Goal: Register for event/course

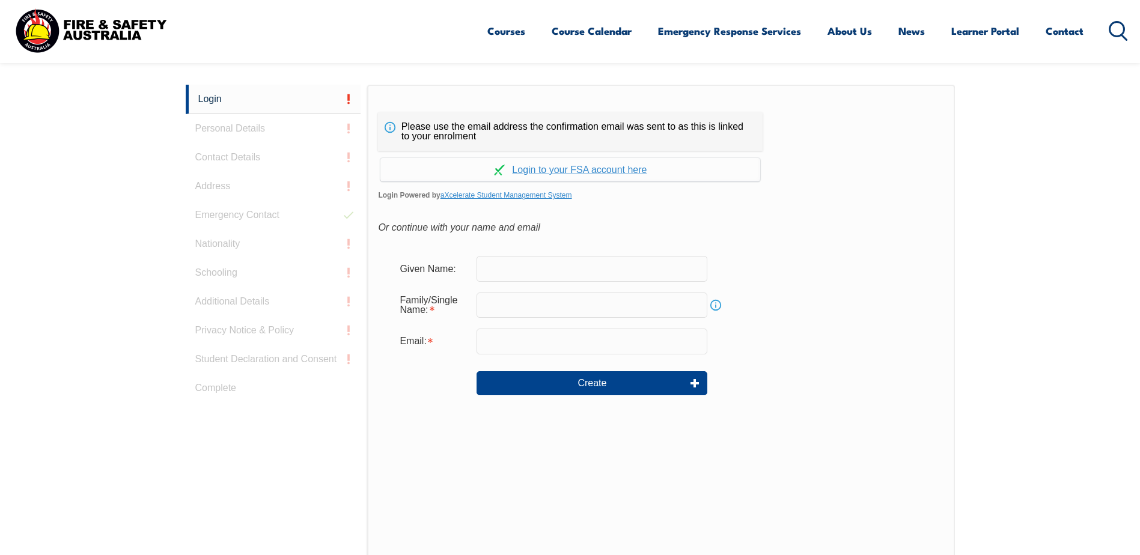
scroll to position [320, 0]
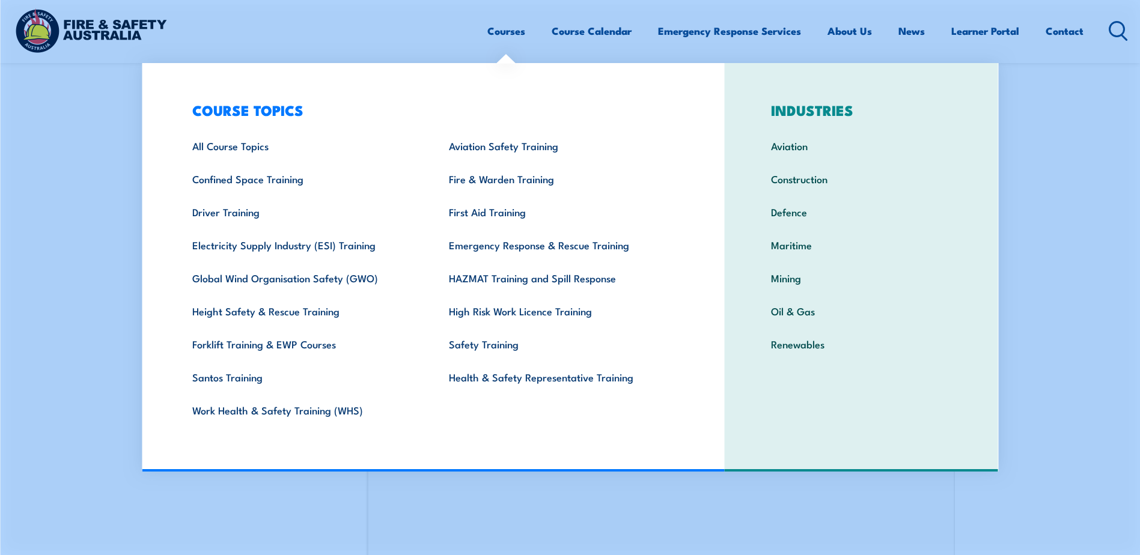
click at [512, 34] on link "Courses" at bounding box center [507, 31] width 38 height 32
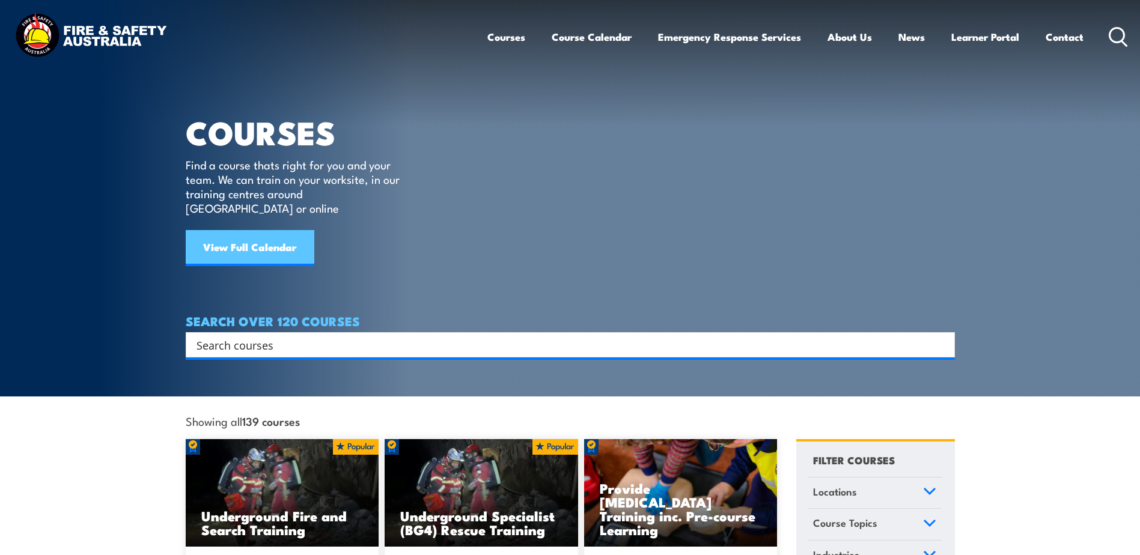
click at [284, 235] on link "View Full Calendar" at bounding box center [250, 248] width 129 height 36
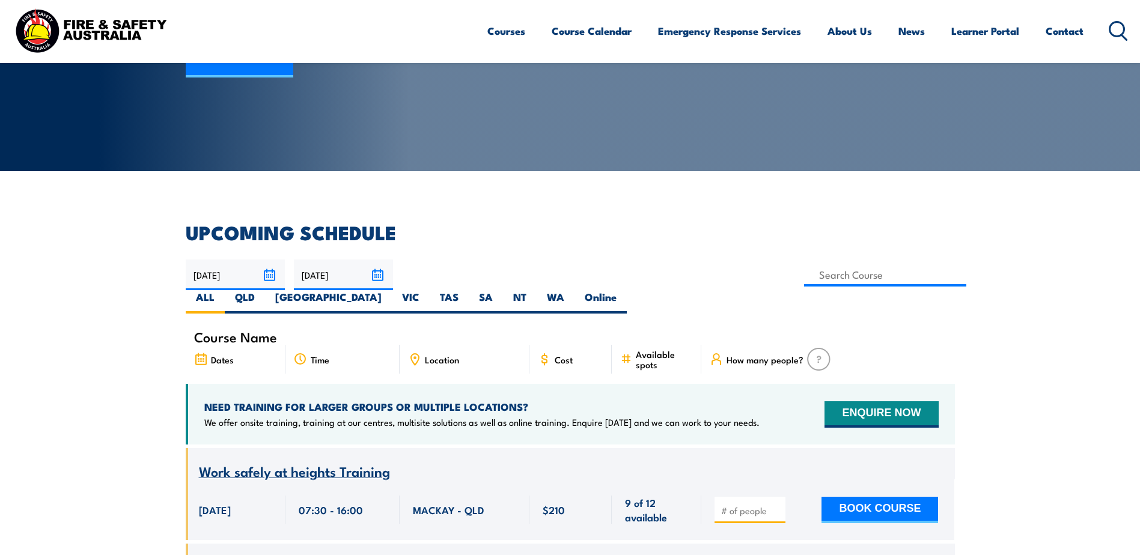
scroll to position [180, 0]
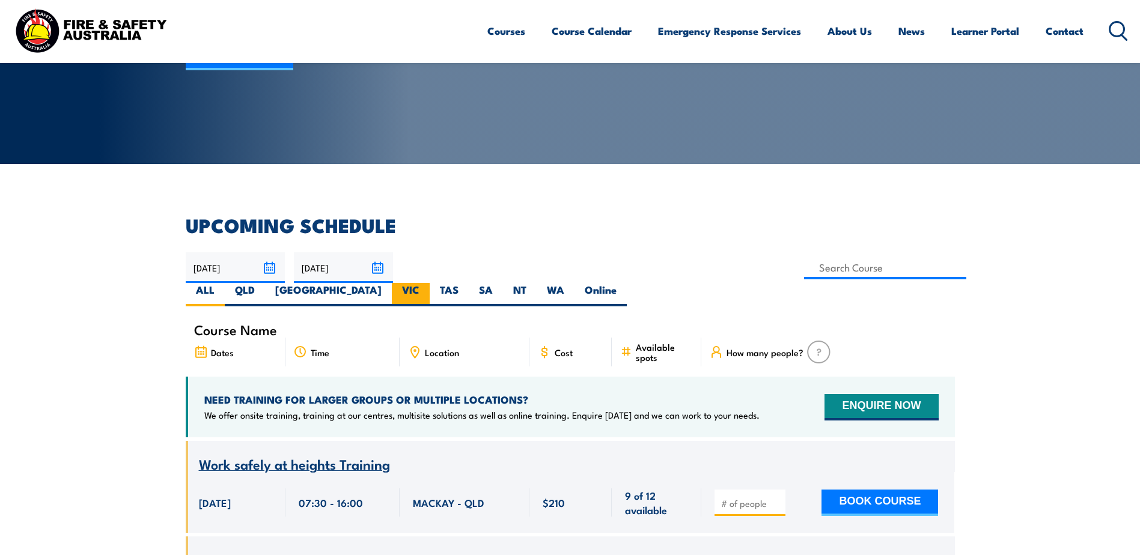
click at [430, 283] on label "VIC" at bounding box center [411, 294] width 38 height 23
click at [427, 283] on input "VIC" at bounding box center [424, 287] width 8 height 8
radio input "true"
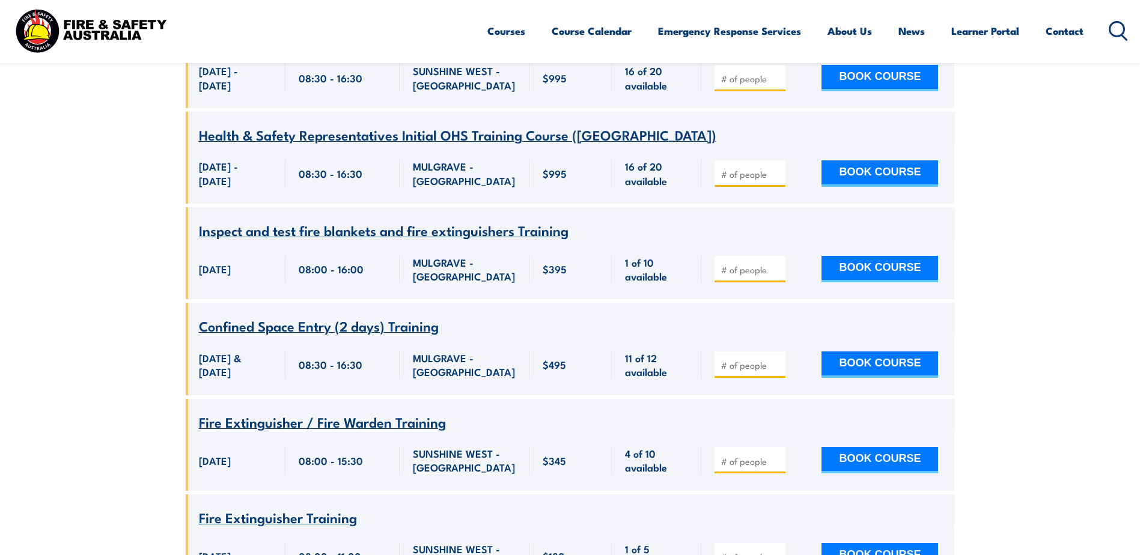
scroll to position [2260, 0]
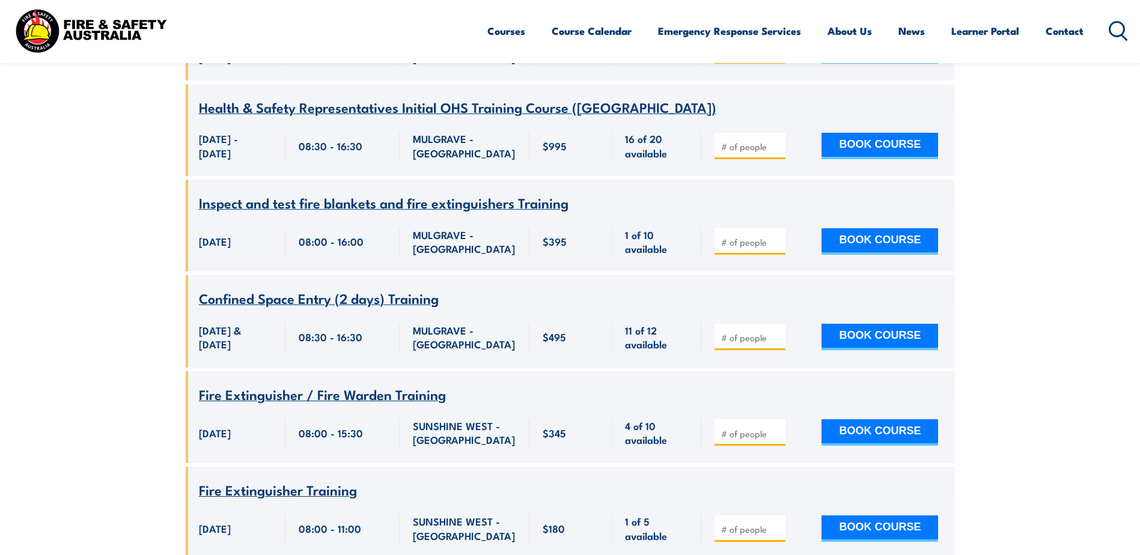
click at [389, 213] on span "Inspect and test fire blankets and fire extinguishers Training" at bounding box center [384, 202] width 370 height 20
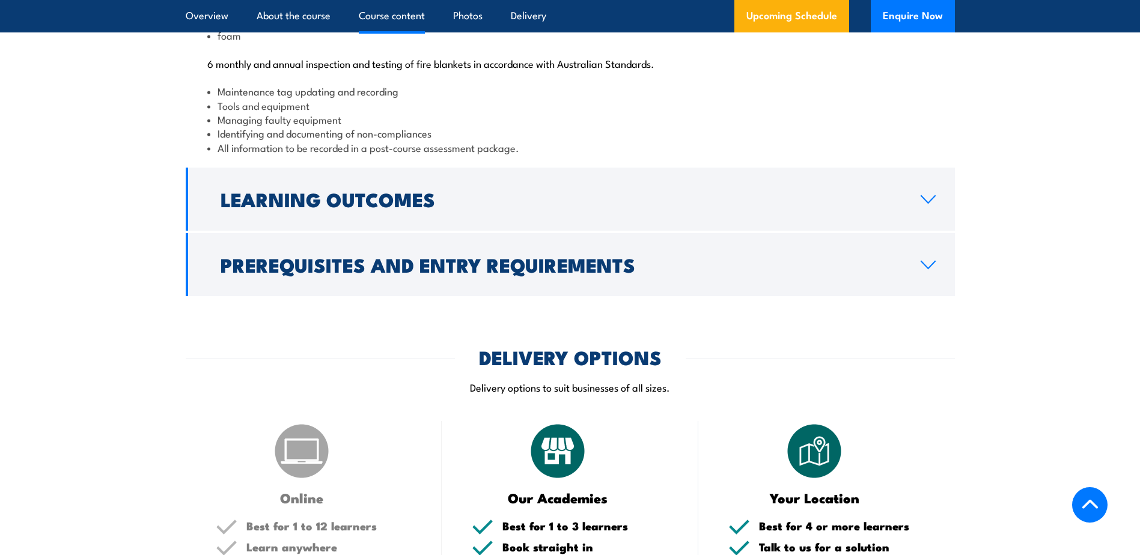
scroll to position [1383, 0]
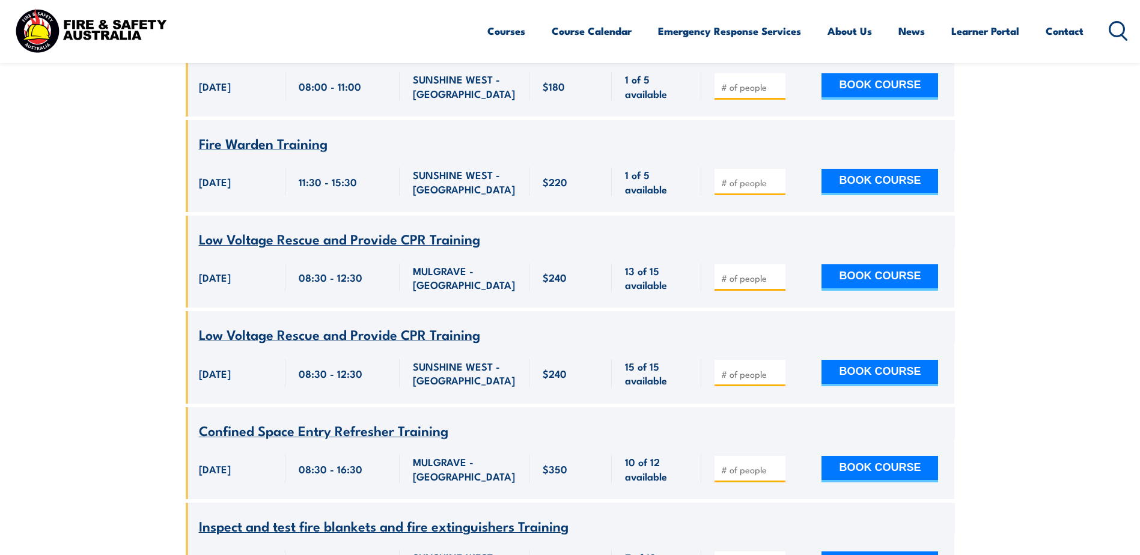
scroll to position [2561, 0]
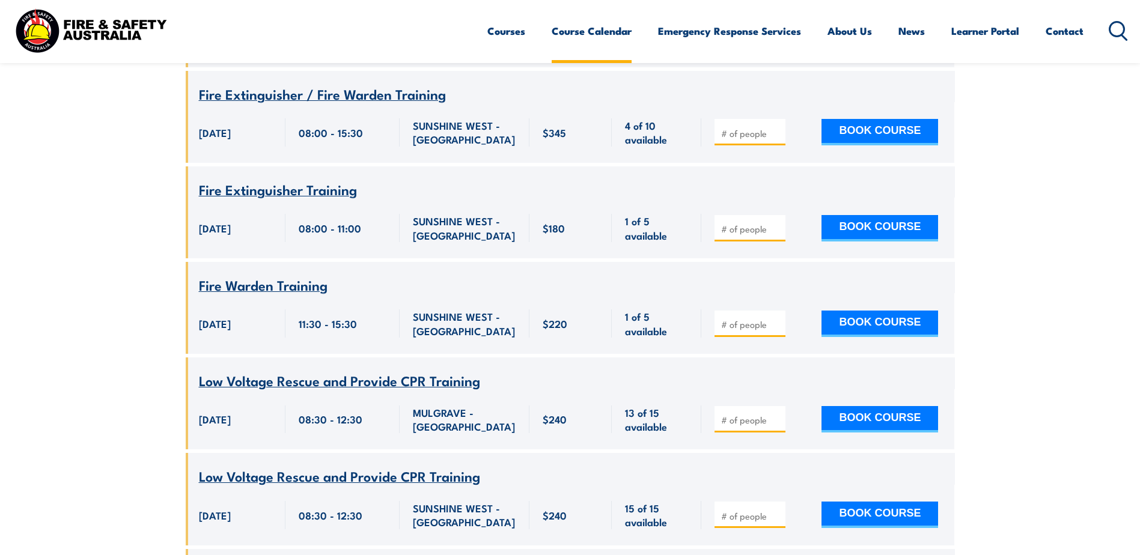
click at [568, 32] on link "Course Calendar" at bounding box center [592, 31] width 80 height 32
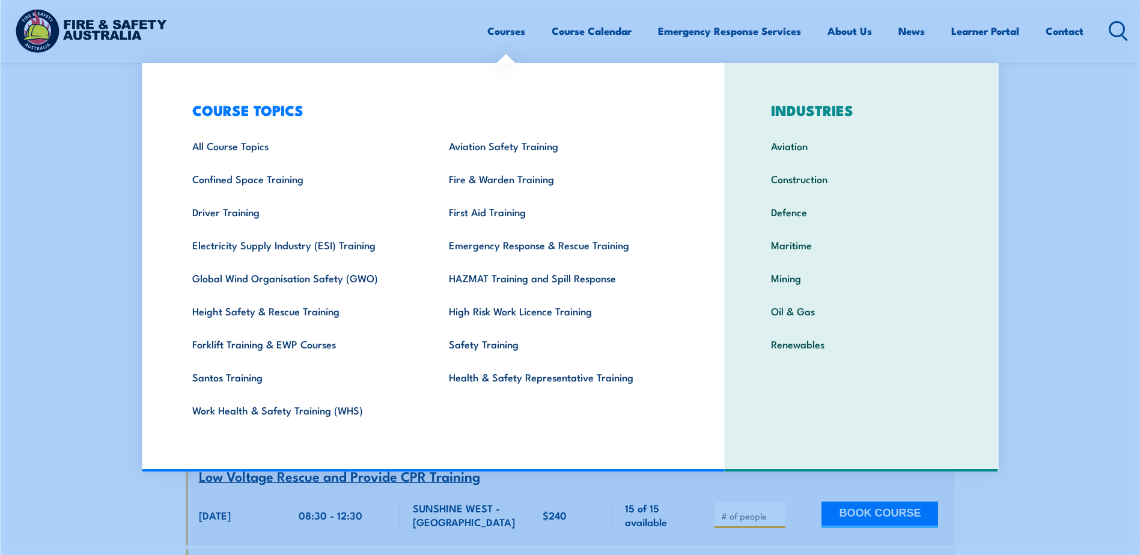
click at [518, 28] on link "Courses" at bounding box center [507, 31] width 38 height 32
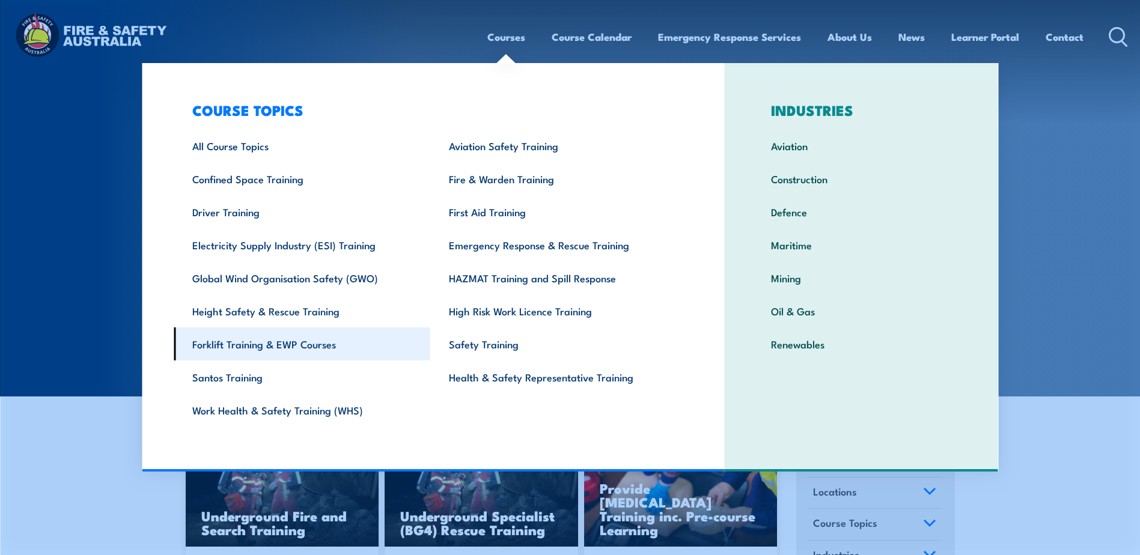
click at [287, 350] on link "Forklift Training & EWP Courses" at bounding box center [302, 344] width 257 height 33
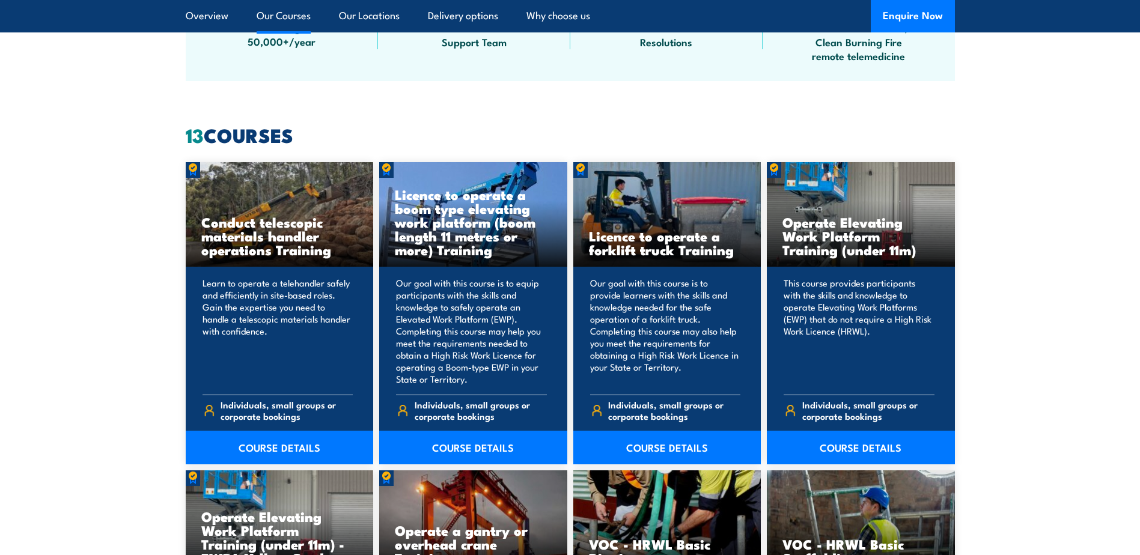
scroll to position [842, 0]
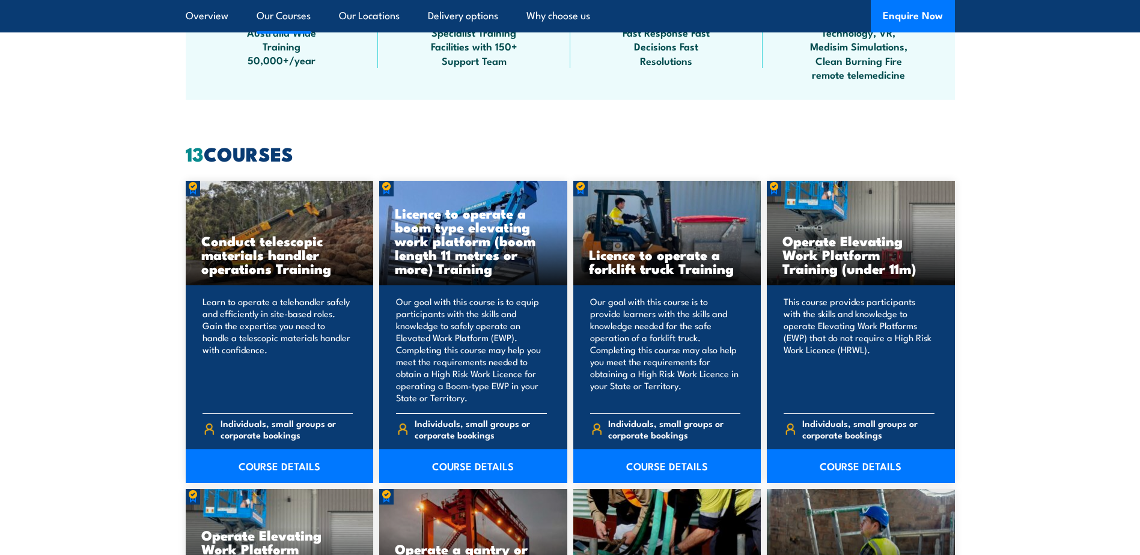
click at [428, 228] on h3 "Licence to operate a boom type elevating work platform (boom length 11 metres o…" at bounding box center [473, 240] width 157 height 69
drag, startPoint x: 441, startPoint y: 429, endPoint x: 441, endPoint y: 411, distance: 18.0
click at [441, 427] on span "Individuals, small groups or corporate bookings" at bounding box center [481, 429] width 132 height 23
click at [448, 352] on p "Our goal with this course is to equip participants with the skills and knowledg…" at bounding box center [471, 350] width 151 height 108
click at [463, 271] on h3 "Licence to operate a boom type elevating work platform (boom length 11 metres o…" at bounding box center [473, 240] width 157 height 69
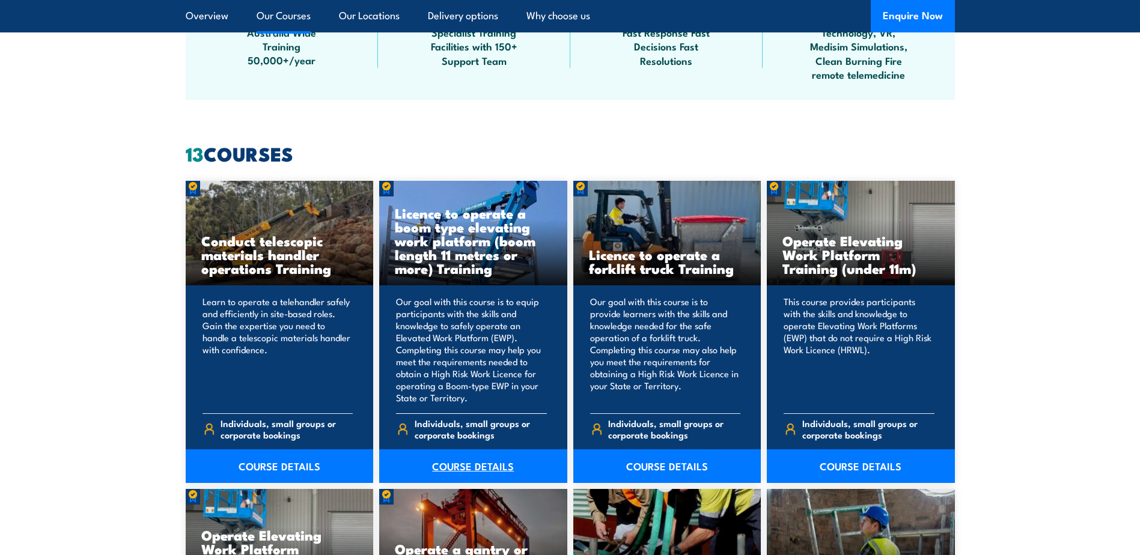
click at [449, 472] on link "COURSE DETAILS" at bounding box center [473, 467] width 188 height 34
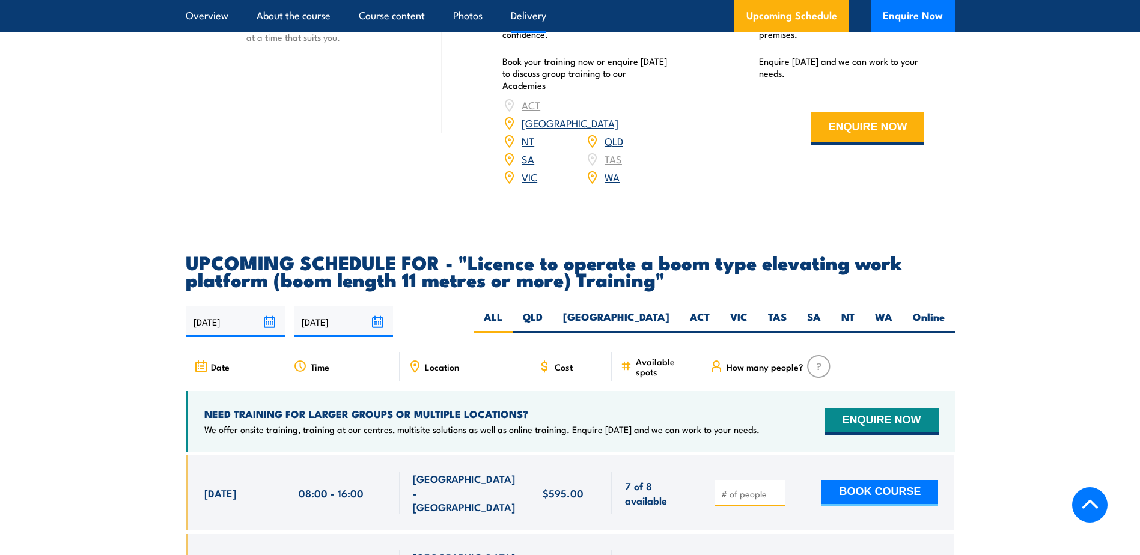
scroll to position [1924, 0]
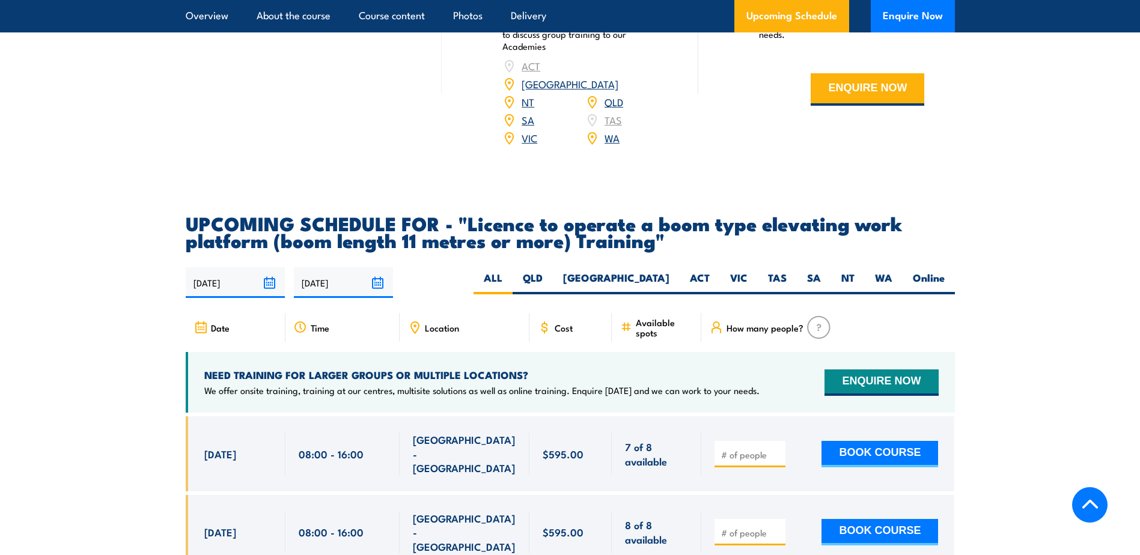
click at [550, 321] on icon at bounding box center [544, 327] width 13 height 13
click at [744, 271] on label "VIC" at bounding box center [739, 282] width 38 height 23
click at [748, 271] on input "VIC" at bounding box center [752, 275] width 8 height 8
radio input "true"
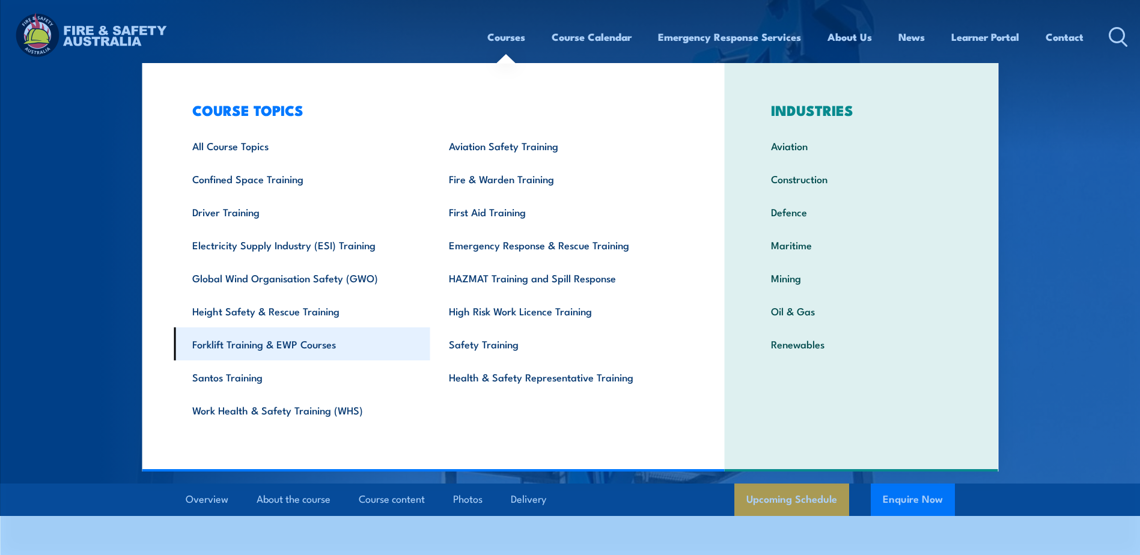
click at [248, 349] on link "Forklift Training & EWP Courses" at bounding box center [302, 344] width 257 height 33
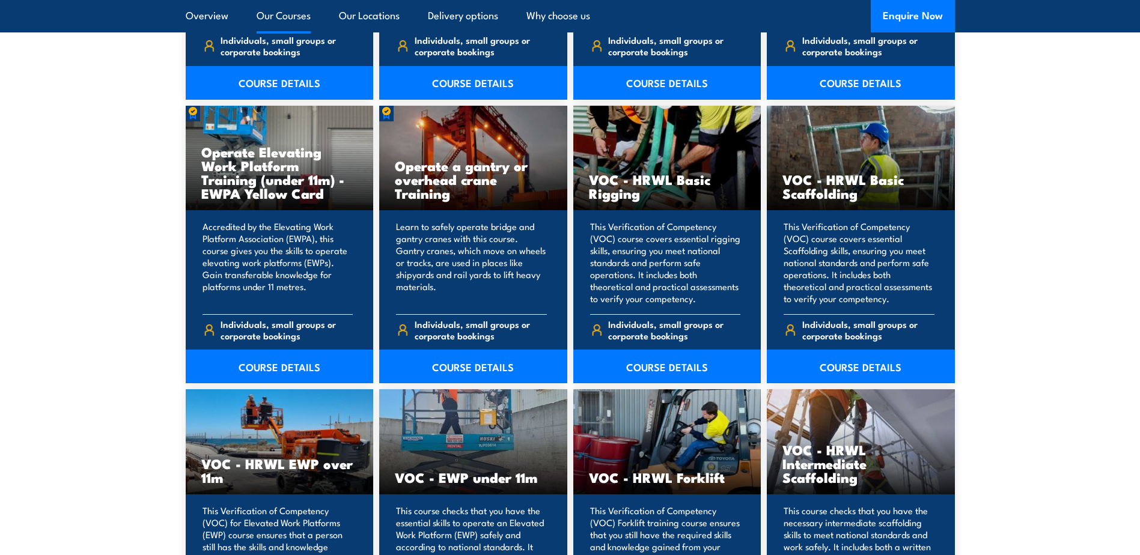
scroll to position [1322, 0]
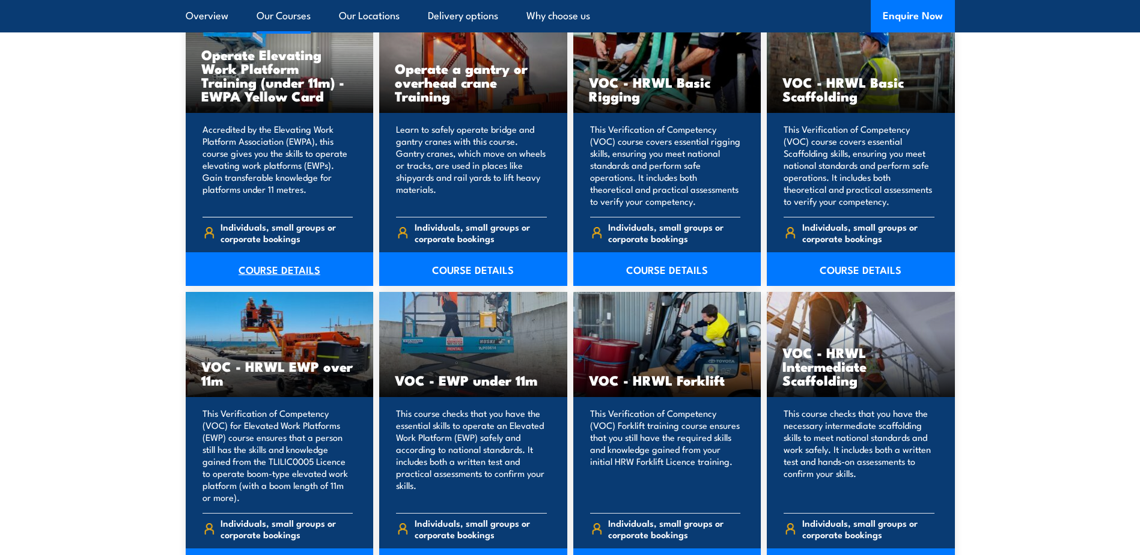
click at [268, 266] on link "COURSE DETAILS" at bounding box center [280, 269] width 188 height 34
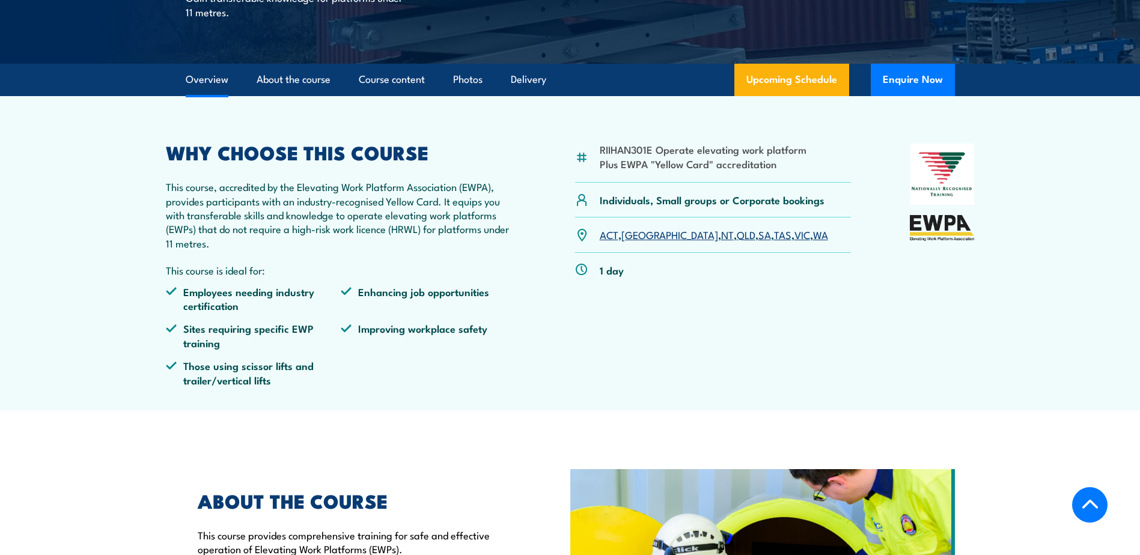
scroll to position [361, 0]
